Goal: Task Accomplishment & Management: Manage account settings

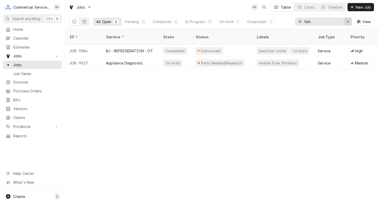
click at [347, 22] on icon "Erase input" at bounding box center [347, 22] width 2 height 2
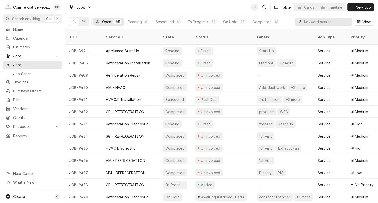
click at [320, 24] on input "Dynamic Content Wrapper" at bounding box center [326, 22] width 45 height 8
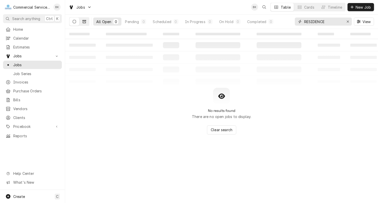
type input "RESIDENCE"
click at [84, 21] on icon "Dynamic Content Wrapper" at bounding box center [84, 21] width 4 height 3
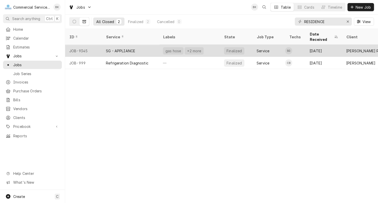
click at [133, 48] on div "SG - APPLIANCE" at bounding box center [120, 50] width 29 height 5
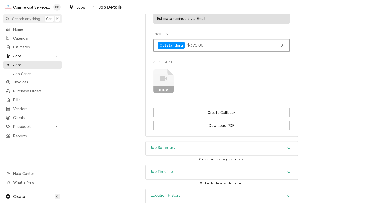
scroll to position [424, 0]
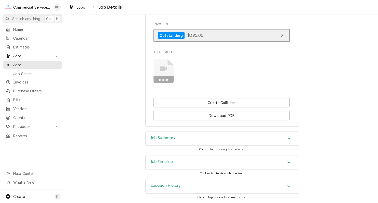
click at [262, 35] on link "Outstanding $395.00" at bounding box center [221, 35] width 136 height 12
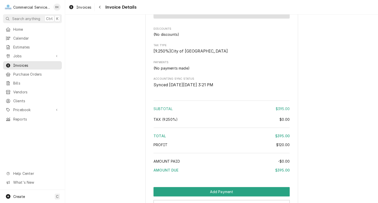
scroll to position [564, 0]
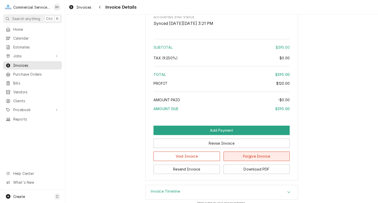
click at [265, 161] on button "Forgive Invoice" at bounding box center [256, 156] width 66 height 9
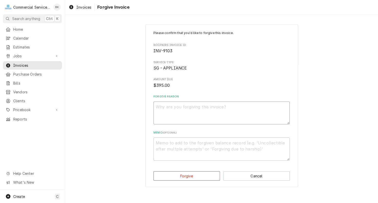
click at [196, 113] on textarea "Forgive Reason" at bounding box center [221, 113] width 136 height 23
click at [59, 146] on div "Home Calendar Estimates Jobs Jobs Job Series Invoices Purchase Orders Bills Ven…" at bounding box center [32, 107] width 65 height 165
click at [207, 113] on textarea "Forgive Reason" at bounding box center [221, 113] width 136 height 23
type textarea "x"
type textarea "g"
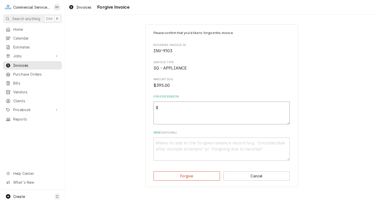
type textarea "x"
type textarea "G"
type textarea "x"
type textarea "G-"
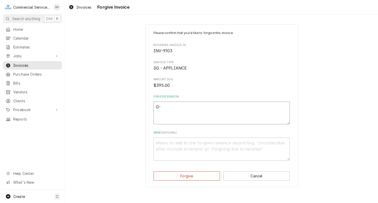
type textarea "x"
type textarea "G-C"
type textarea "x"
type textarea "G-C"
type textarea "x"
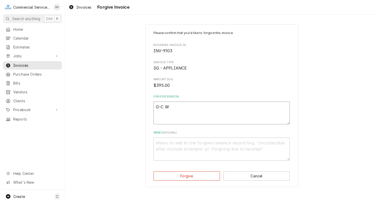
type textarea "G-C WI"
type textarea "x"
type textarea "G-C WIL"
type textarea "x"
type textarea "G-C WILL"
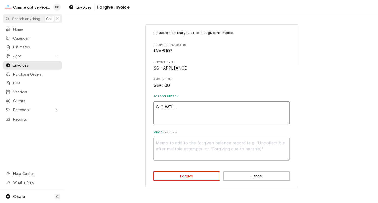
type textarea "x"
type textarea "G-C WILL"
type textarea "x"
type textarea "G-C WILL N"
type textarea "x"
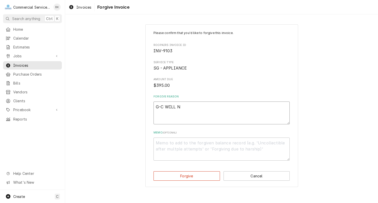
type textarea "G-C WILL NO"
type textarea "x"
type textarea "G-C WILL NO"
type textarea "x"
type textarea "G-C WILL NO"
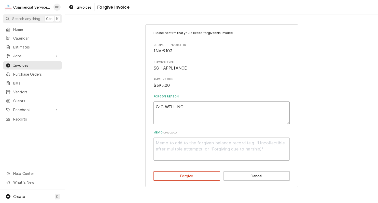
type textarea "x"
type textarea "G-C WILL NOT"
type textarea "x"
type textarea "G-C WILL NOT"
type textarea "x"
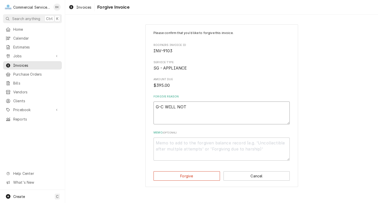
type textarea "G-C WILL NOT P"
type textarea "x"
type textarea "G-C WILL NOT PAY"
type textarea "x"
type textarea "G-C WILL NOT PA"
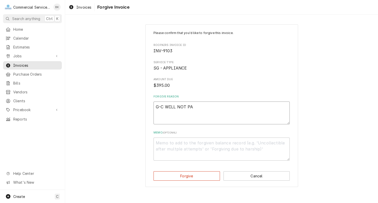
type textarea "x"
type textarea "G-C WILL NOT P"
type textarea "x"
type textarea "G-C WILL NOT"
type textarea "x"
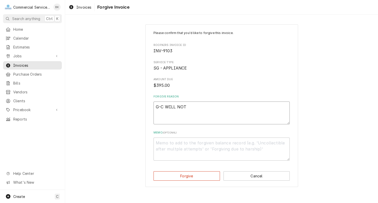
type textarea "G-C WILL NOT"
type textarea "x"
type textarea "G-C WILL NO"
type textarea "x"
type textarea "G-C WILL N"
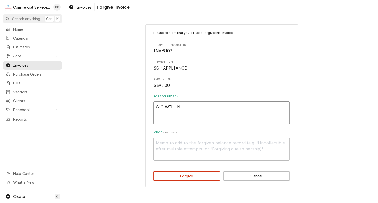
type textarea "x"
type textarea "G-C WILL"
type textarea "x"
type textarea "G-C WILL"
type textarea "x"
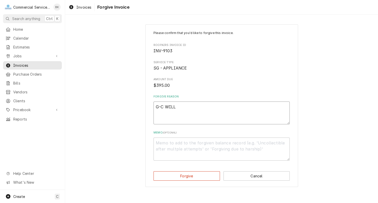
type textarea "G-C WIL"
type textarea "x"
type textarea "G-C WI"
type textarea "x"
type textarea "G-C W"
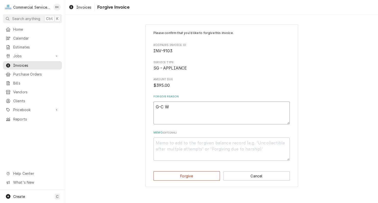
type textarea "x"
type textarea "G-C"
type textarea "x"
type textarea "G-C"
type textarea "x"
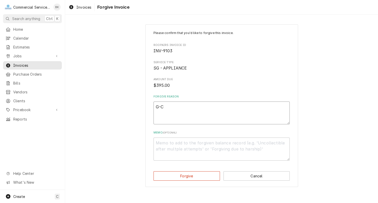
type textarea "G-"
type textarea "x"
type textarea "G"
type textarea "x"
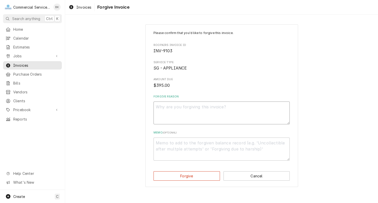
type textarea "M"
type textarea "x"
type textarea "MD"
type textarea "x"
type textarea "MDC"
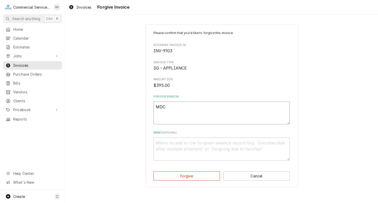
type textarea "x"
type textarea "MD"
type textarea "x"
type textarea "MDB"
type textarea "x"
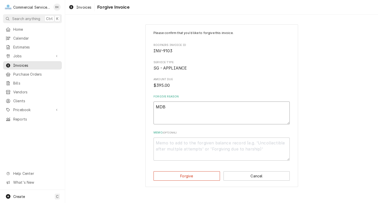
type textarea "MD"
type textarea "x"
type textarea "M"
type textarea "x"
type textarea "MB"
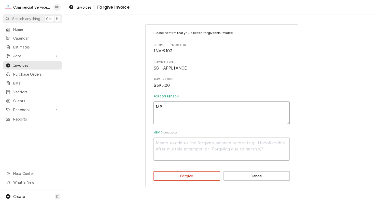
type textarea "x"
type textarea "MBD"
type textarea "x"
type textarea "MBD,"
type textarea "x"
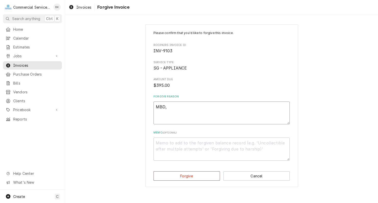
type textarea "MBD,"
type textarea "x"
type textarea "MBD, C"
type textarea "x"
type textarea "MBD, CH"
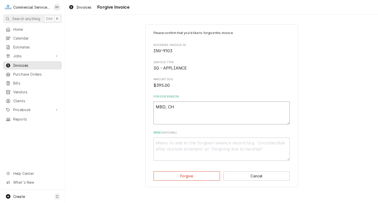
type textarea "x"
type textarea "MBD, CHA"
type textarea "x"
type textarea "MBD, CHAD"
type textarea "x"
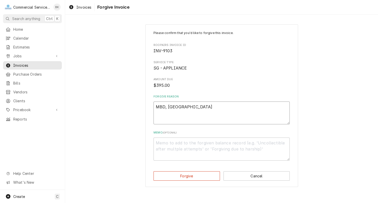
type textarea "MBD, CHAD"
type textarea "x"
type textarea "MBD, CHAD B"
type textarea "x"
type textarea "MBD, CHAD BR"
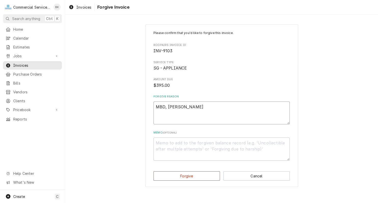
type textarea "x"
type textarea "MBD, CHAD BRO"
type textarea "x"
type textarea "MBD, CHAD BROWN"
type textarea "x"
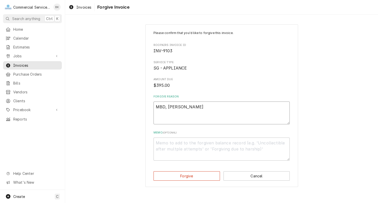
type textarea "MBD, CHAD BROWN"
type textarea "x"
type textarea "MBD, CHAD BROWN -"
type textarea "x"
type textarea "MBD, CHAD BROWN -"
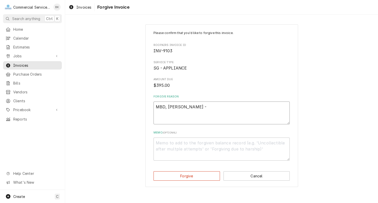
type textarea "x"
type textarea "MBD, CHAD BROWN - WI"
type textarea "x"
type textarea "MBD, CHAD BROWN - WII"
type textarea "x"
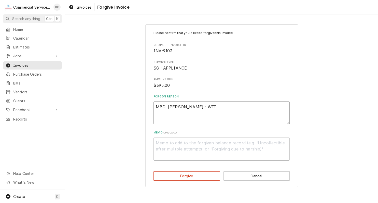
type textarea "MBD, CHAD BROWN - WIIL"
type textarea "x"
type textarea "MBD, CHAD BROWN - WIILL"
type textarea "x"
type textarea "MBD, CHAD BROWN - WIIL"
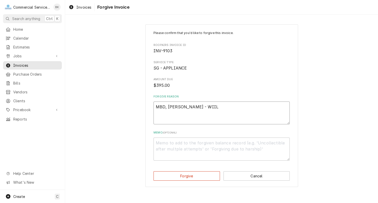
type textarea "x"
type textarea "MBD, CHAD BROWN - WII"
type textarea "x"
type textarea "MBD, CHAD BROWN - WI"
type textarea "x"
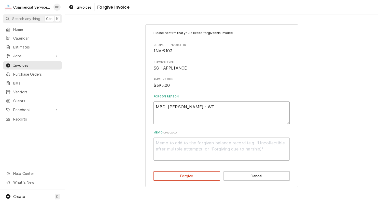
type textarea "MBD, CHAD BROWN - WIL"
type textarea "x"
type textarea "MBD, CHAD BROWN - WILL"
type textarea "x"
type textarea "MBD, CHAD BROWN - WILL NO"
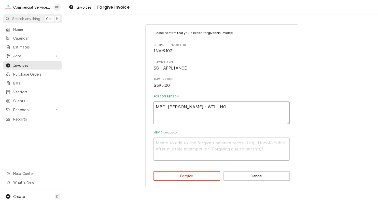
type textarea "x"
type textarea "MBD, CHAD BROWN - WILL NOT"
type textarea "x"
type textarea "MBD, CHAD BROWN - WILL NOT P"
type textarea "x"
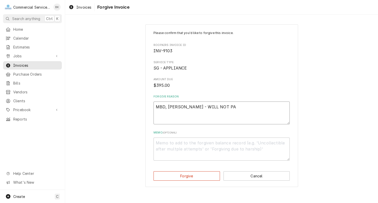
type textarea "MBD, CHAD BROWN - WILL NOT PAY"
type textarea "x"
type textarea "MBD, CHAD BROWN - WILL NOT PAY"
type textarea "x"
type textarea "MBD, CHAD BROWN - WILL NOT PAY -"
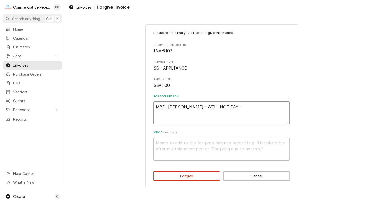
type textarea "x"
type textarea "MBD, CHAD BROWN - WILL NOT PAY -"
type textarea "x"
type textarea "MBD, CHAD BROWN - WILL NOT PAY - S"
type textarea "x"
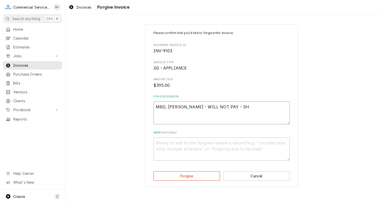
type textarea "MBD, CHAD BROWN - WILL NOT PAY - SHO"
type textarea "x"
type textarea "MBD, CHAD BROWN - WILL NOT PAY - SHOU"
type textarea "x"
type textarea "MBD, CHAD BROWN - WILL NOT PAY - SHOUL"
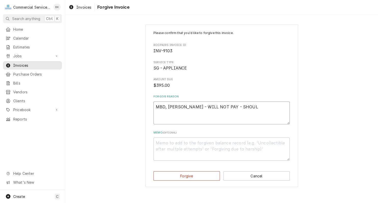
type textarea "x"
type textarea "MBD, CHAD BROWN - WILL NOT PAY - SHOULD"
type textarea "x"
type textarea "MBD, CHAD BROWN - WILL NOT PAY - SHOULD O"
type textarea "x"
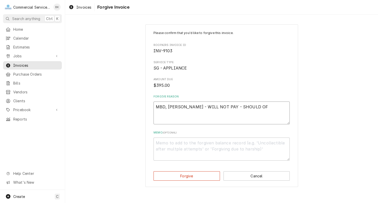
type textarea "MBD, CHAD BROWN - WILL NOT PAY - SHOULD OF"
type textarea "x"
type textarea "MBD, CHAD BROWN - WILL NOT PAY - SHOULD OF B"
type textarea "x"
type textarea "MBD, CHAD BROWN - WILL NOT PAY - SHOULD OF BE"
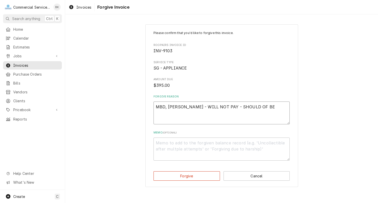
type textarea "x"
type textarea "MBD, CHAD BROWN - WILL NOT PAY - SHOULD OF BEE"
type textarea "x"
type textarea "MBD, CHAD BROWN - WILL NOT PAY - SHOULD OF BEEN"
type textarea "x"
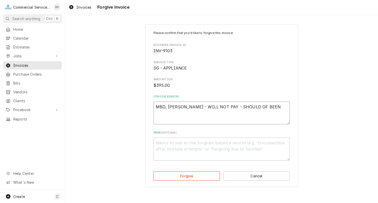
type textarea "MBD, CHAD BROWN - WILL NOT PAY - SHOULD OF BEEN"
type textarea "x"
type textarea "MBD, CHAD BROWN - WILL NOT PAY - SHOULD OF BEEN U"
type textarea "x"
type textarea "MBD, CHAD BROWN - WILL NOT PAY - SHOULD OF BEEN UN"
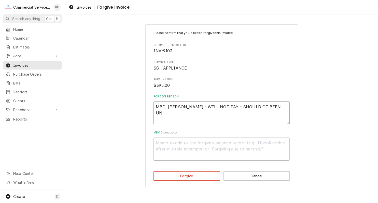
type textarea "x"
type textarea "MBD, CHAD BROWN - WILL NOT PAY - SHOULD OF BEEN UND"
type textarea "x"
type textarea "MBD, CHAD BROWN - WILL NOT PAY - SHOULD OF BEEN UNDE"
type textarea "x"
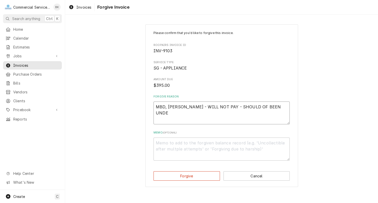
type textarea "MBD, CHAD BROWN - WILL NOT PAY - SHOULD OF BEEN UNDER"
type textarea "x"
type textarea "MBD, CHAD BROWN - WILL NOT PAY - SHOULD OF BEEN UNDER"
type textarea "x"
type textarea "MBD, CHAD BROWN - WILL NOT PAY - SHOULD OF BEEN UNDER W"
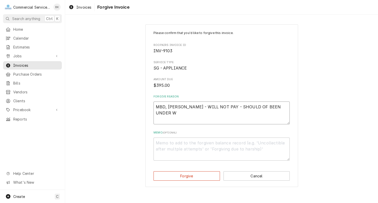
type textarea "x"
type textarea "MBD, CHAD BROWN - WILL NOT PAY - SHOULD OF BEEN UNDER WA"
type textarea "x"
type textarea "MBD, CHAD BROWN - WILL NOT PAY - SHOULD OF BEEN UNDER WAR"
type textarea "x"
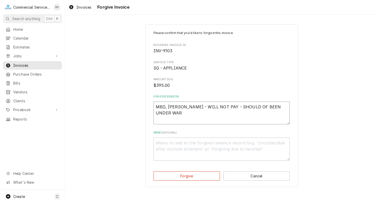
type textarea "MBD, CHAD BROWN - WILL NOT PAY - SHOULD OF BEEN UNDER WARR"
type textarea "x"
type textarea "MBD, CHAD BROWN - WILL NOT PAY - SHOULD OF BEEN UNDER WARRA"
type textarea "x"
type textarea "MBD, CHAD BROWN - WILL NOT PAY - SHOULD OF BEEN UNDER WARRAN"
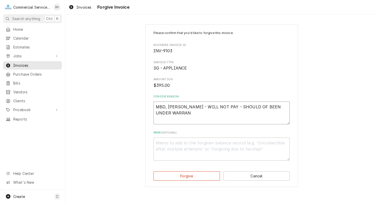
type textarea "x"
type textarea "MBD, CHAD BROWN - WILL NOT PAY - SHOULD OF BEEN UNDER WARRANT"
type textarea "x"
type textarea "MBD, [PERSON_NAME] - WILL NOT PAY - SHOULD OF BEEN UNDER WARRANTY"
type textarea "x"
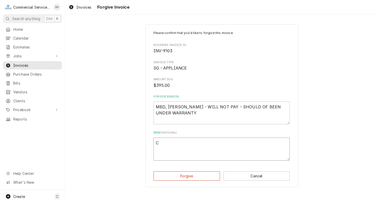
type textarea "CO"
click at [209, 174] on button "Forgive" at bounding box center [186, 176] width 66 height 9
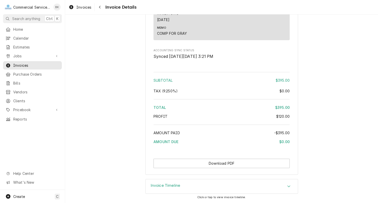
scroll to position [614, 0]
click at [241, 162] on button "Download PDF" at bounding box center [221, 163] width 136 height 9
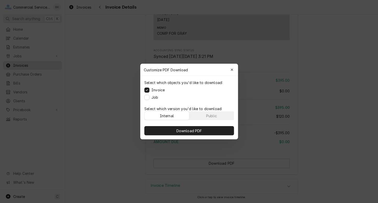
click at [155, 98] on label "Job" at bounding box center [154, 97] width 7 height 5
click at [149, 98] on button "Job" at bounding box center [146, 97] width 5 height 5
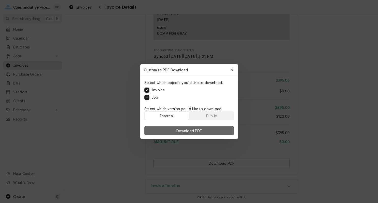
click at [193, 129] on span "Download PDF" at bounding box center [189, 130] width 28 height 5
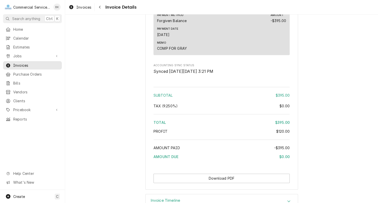
scroll to position [614, 0]
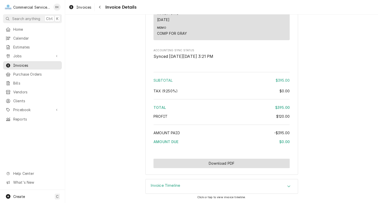
click at [181, 164] on button "Download PDF" at bounding box center [221, 163] width 136 height 9
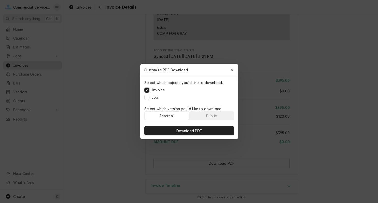
click at [149, 98] on div "Job" at bounding box center [151, 97] width 14 height 5
click at [145, 98] on button "Job" at bounding box center [146, 97] width 5 height 5
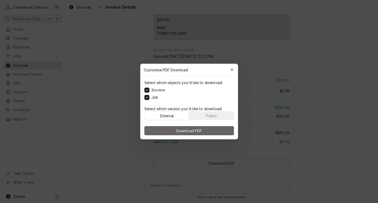
click at [177, 133] on button "Download PDF" at bounding box center [188, 130] width 89 height 9
